Goal: Task Accomplishment & Management: Manage account settings

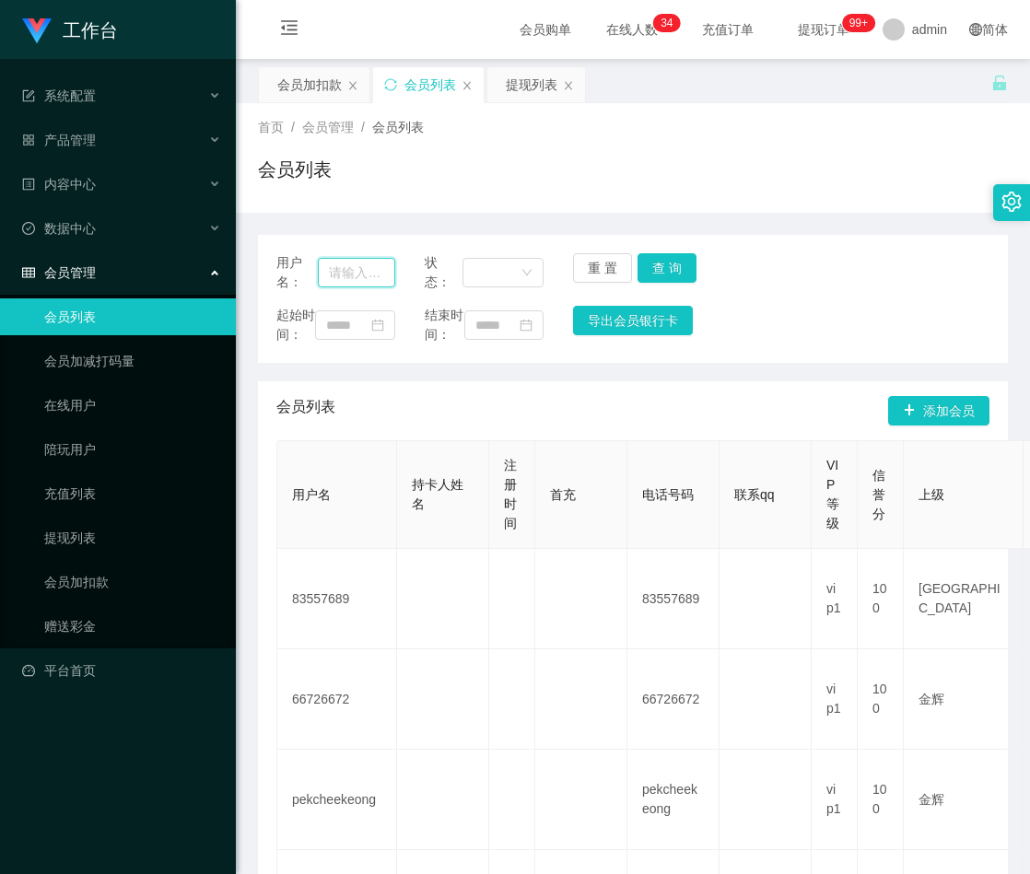
click at [352, 269] on input "text" at bounding box center [356, 272] width 77 height 29
paste input "Kelvinshum"
type input "Kelvinshum"
click at [678, 262] on button "查 询" at bounding box center [666, 267] width 59 height 29
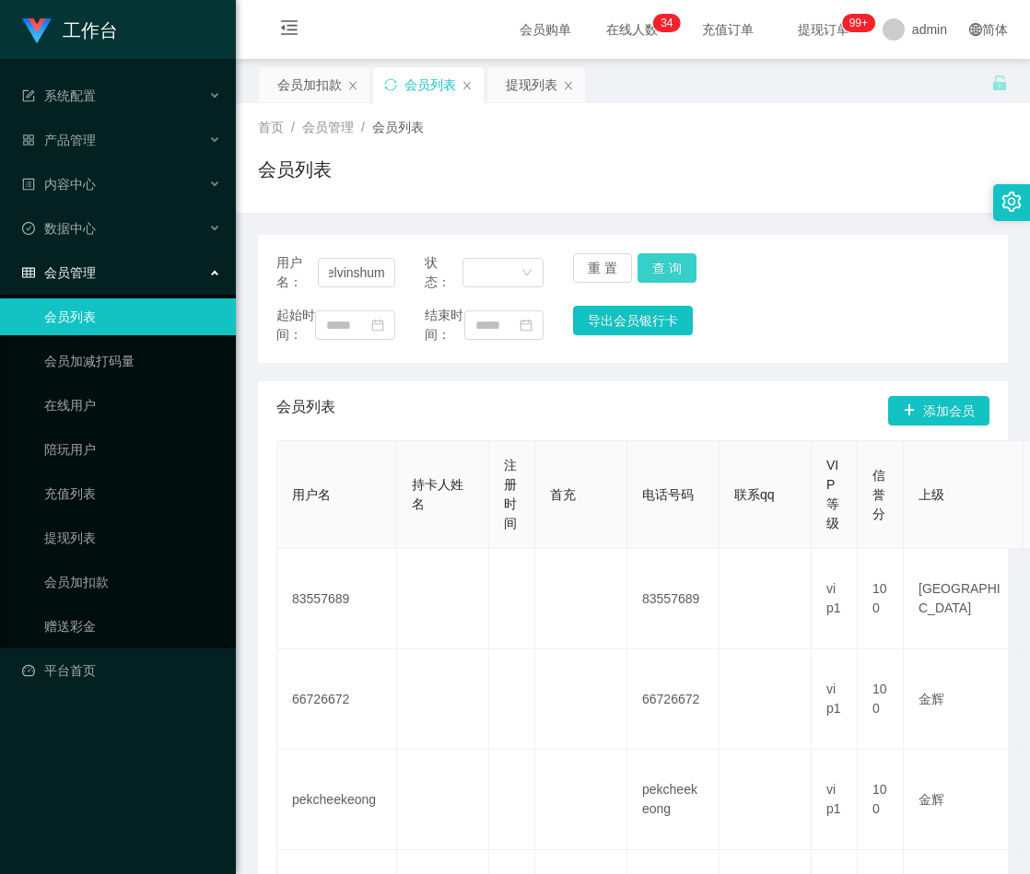
scroll to position [0, 0]
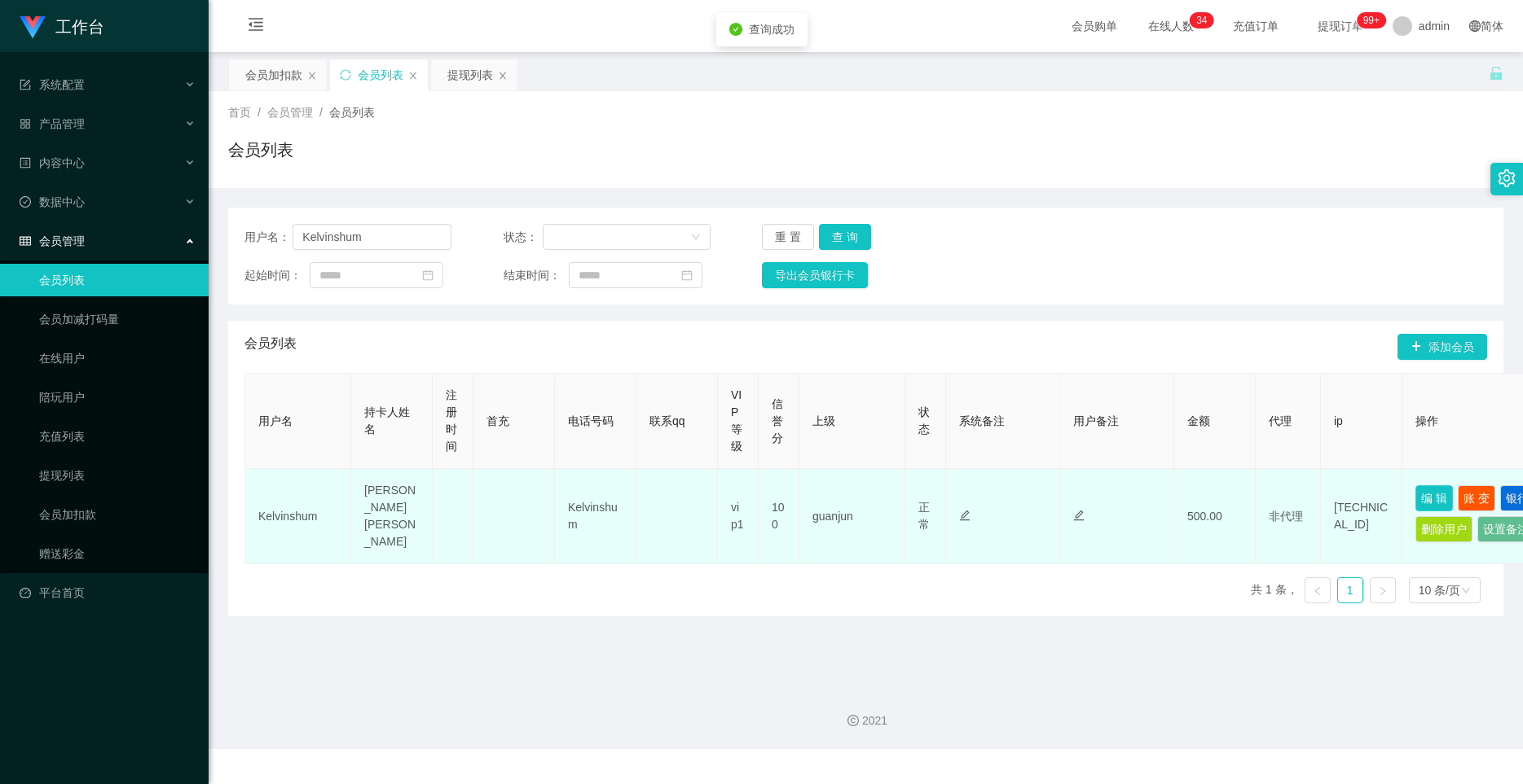
click at [910, 492] on button "编 辑" at bounding box center [1434, 498] width 37 height 26
type input "Kelvinshum"
type input "[PERSON_NAME] [PERSON_NAME]"
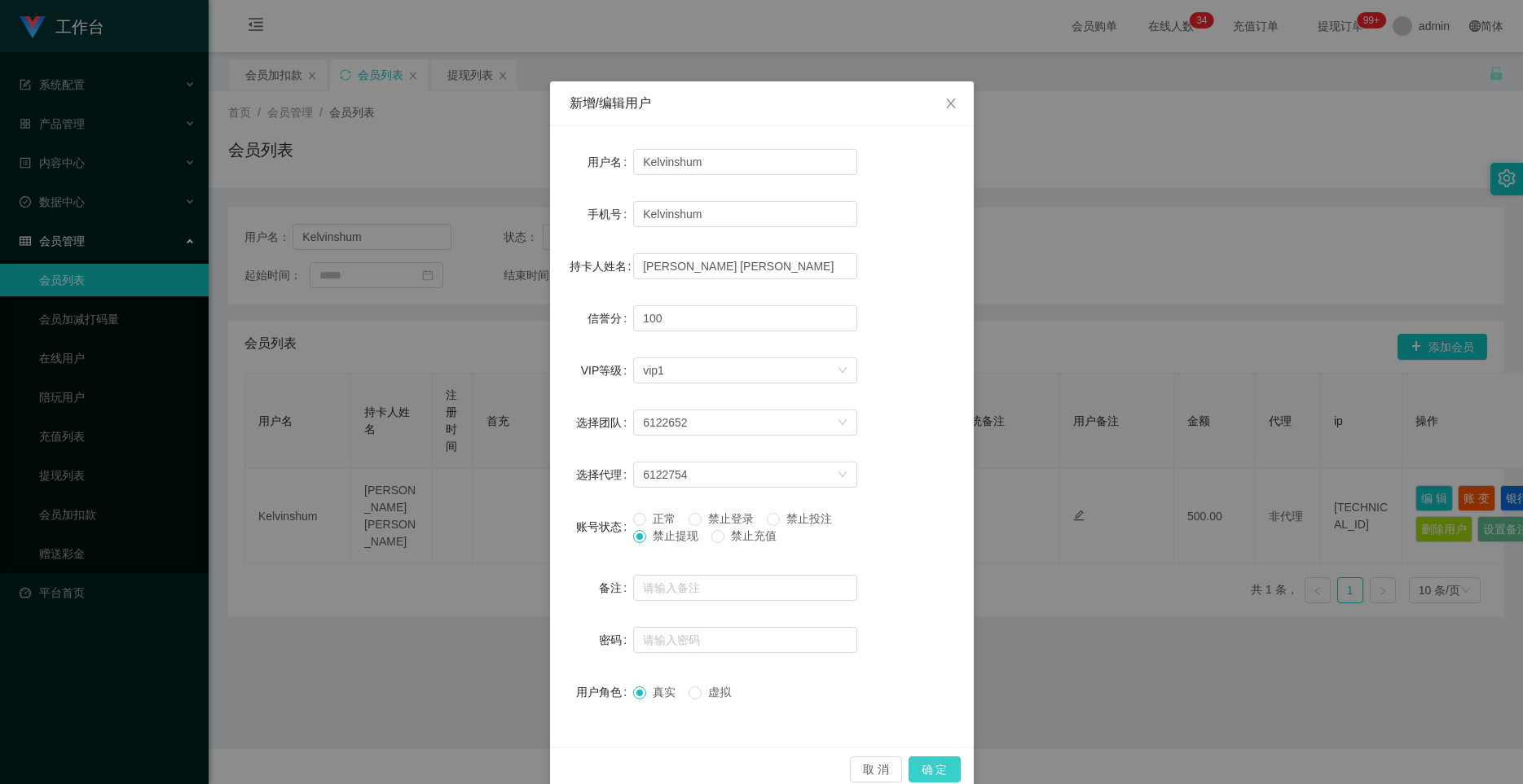
click at [910, 770] on button "确 定" at bounding box center [934, 769] width 52 height 26
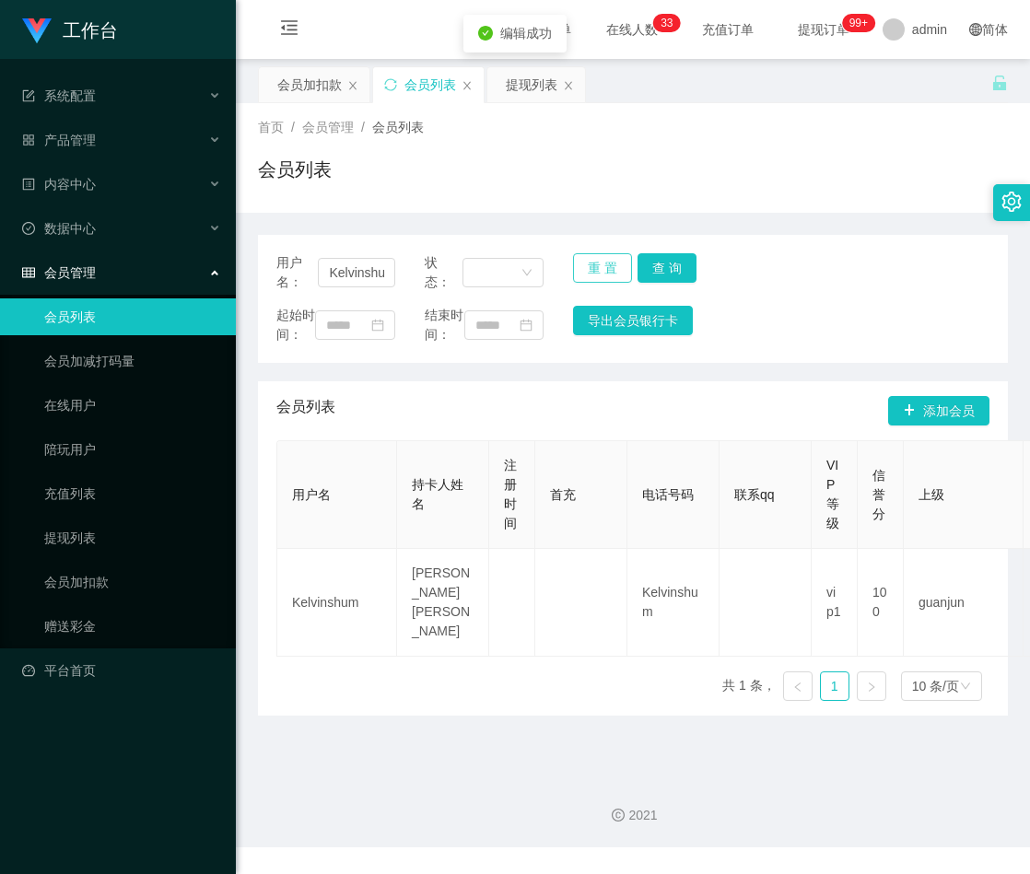
click at [587, 263] on button "重 置" at bounding box center [602, 267] width 59 height 29
